Goal: Information Seeking & Learning: Find specific fact

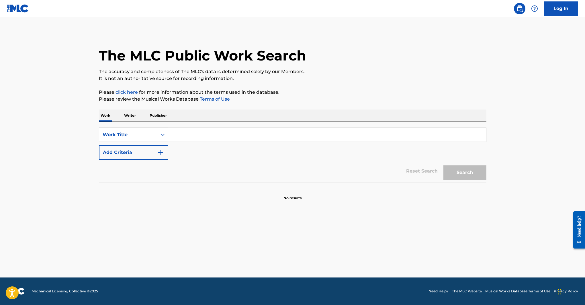
click at [144, 132] on div "Work Title" at bounding box center [129, 134] width 52 height 7
click at [134, 165] on div "ISWC" at bounding box center [133, 163] width 69 height 14
click at [202, 133] on input "Search Form" at bounding box center [327, 135] width 318 height 14
paste input ""T0396085689""
type input "T0396085689"
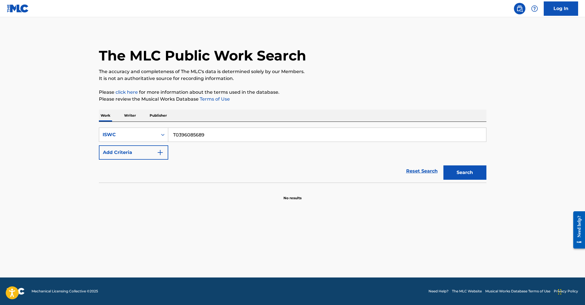
click at [443, 165] on button "Search" at bounding box center [464, 172] width 43 height 14
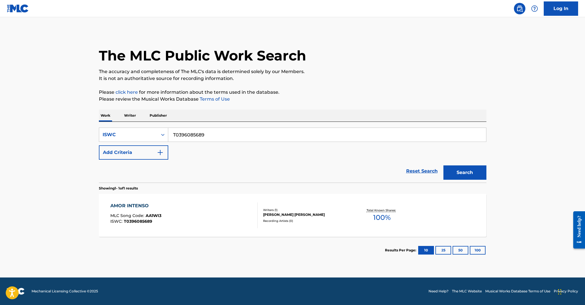
click at [141, 205] on div "AMOR INTENSO" at bounding box center [135, 205] width 51 height 7
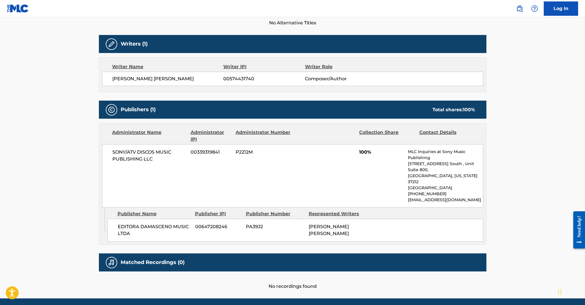
scroll to position [175, 0]
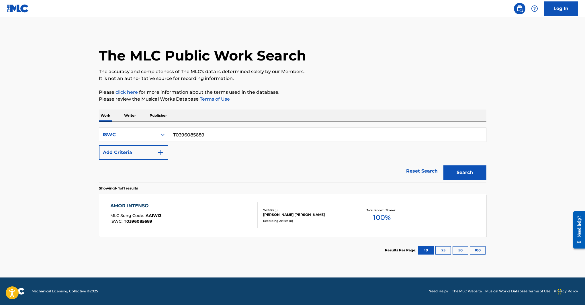
click at [184, 137] on input "T0396085689" at bounding box center [327, 135] width 318 height 14
paste input ""T3342623916""
click at [443, 165] on button "Search" at bounding box center [464, 172] width 43 height 14
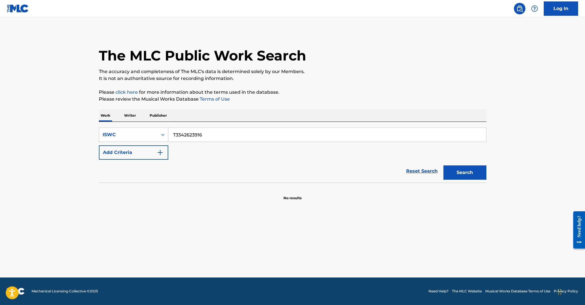
click at [181, 133] on input "T3342623916" at bounding box center [327, 135] width 318 height 14
paste input ""T0397541046""
click at [459, 172] on button "Search" at bounding box center [464, 172] width 43 height 14
click at [244, 134] on input ""T0397541046"" at bounding box center [327, 135] width 318 height 14
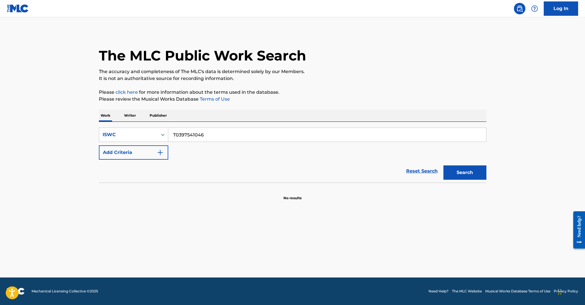
click at [443, 165] on button "Search" at bounding box center [464, 172] width 43 height 14
click at [183, 133] on input "T0397541046" at bounding box center [327, 135] width 318 height 14
paste input ""T3351389469""
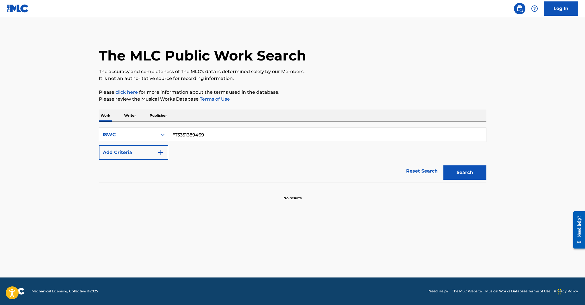
click at [175, 135] on input ""T3351389469" at bounding box center [327, 135] width 318 height 14
click at [454, 172] on button "Search" at bounding box center [464, 172] width 43 height 14
click at [192, 134] on input "T3351389469" at bounding box center [327, 135] width 318 height 14
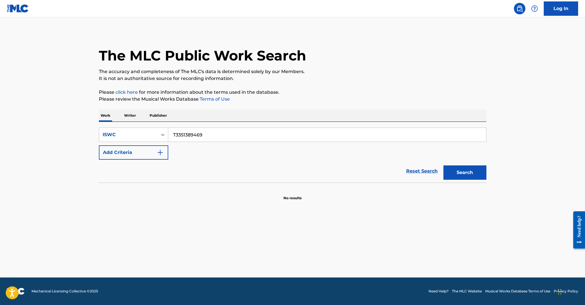
paste input "9201104805"
click at [443, 165] on button "Search" at bounding box center [464, 172] width 43 height 14
click at [183, 132] on input "T9201104805" at bounding box center [327, 135] width 318 height 14
paste input ""T9263903613""
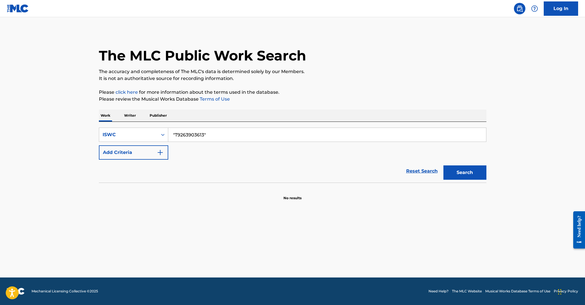
click at [443, 165] on button "Search" at bounding box center [464, 172] width 43 height 14
click at [229, 135] on input ""T9263903613"" at bounding box center [327, 135] width 318 height 14
click at [443, 165] on button "Search" at bounding box center [464, 172] width 43 height 14
click at [186, 132] on input "T9263903613" at bounding box center [327, 135] width 318 height 14
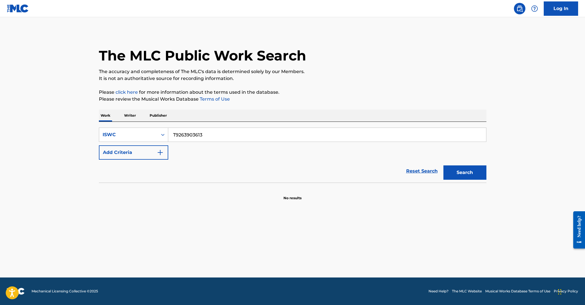
paste input ""T9242346732""
type input "T9242346732"
click at [460, 171] on button "Search" at bounding box center [464, 172] width 43 height 14
click at [124, 135] on div "ISWC" at bounding box center [129, 134] width 52 height 7
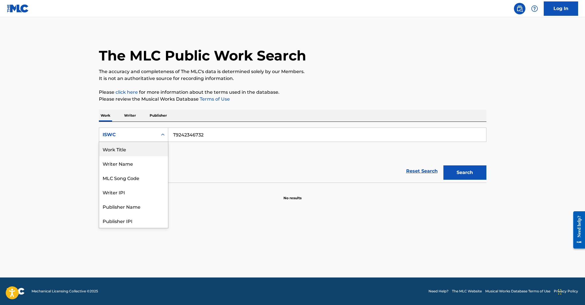
click at [125, 150] on div "Work Title" at bounding box center [133, 149] width 69 height 14
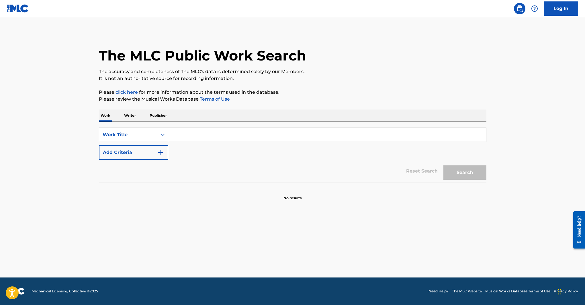
click at [190, 135] on input "Search Form" at bounding box center [327, 135] width 318 height 14
paste input ""Mistress Confession""
type input ""Mistress Confession""
click at [462, 174] on button "Search" at bounding box center [464, 172] width 43 height 14
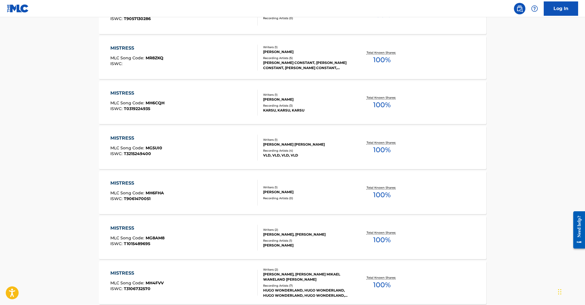
scroll to position [396, 0]
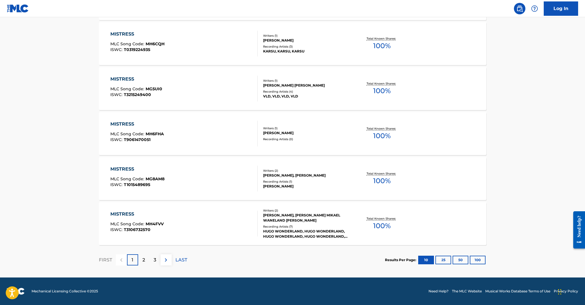
click at [146, 260] on div "2" at bounding box center [143, 259] width 11 height 11
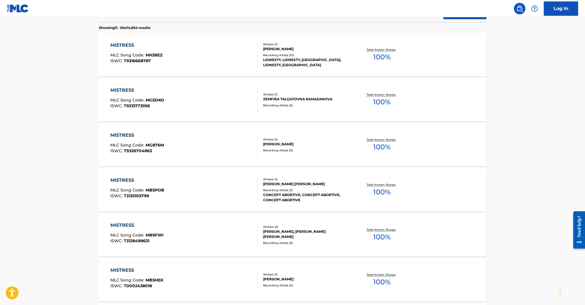
scroll to position [0, 0]
